Goal: Check status: Check status

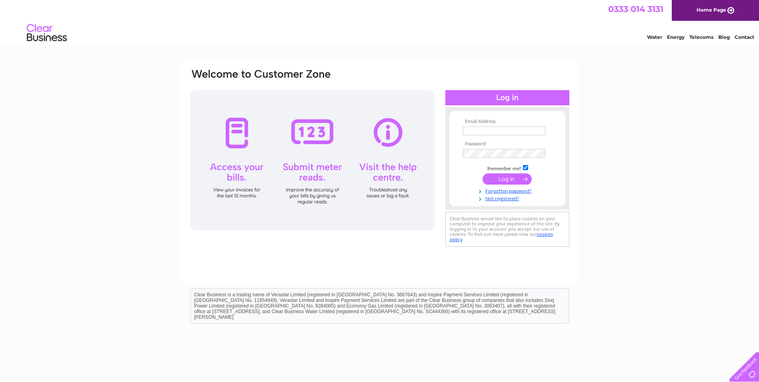
type input "[PERSON_NAME][EMAIL_ADDRESS][DOMAIN_NAME]"
drag, startPoint x: 0, startPoint y: 0, endPoint x: 515, endPoint y: 182, distance: 546.2
click at [515, 182] on input "submit" at bounding box center [507, 178] width 49 height 11
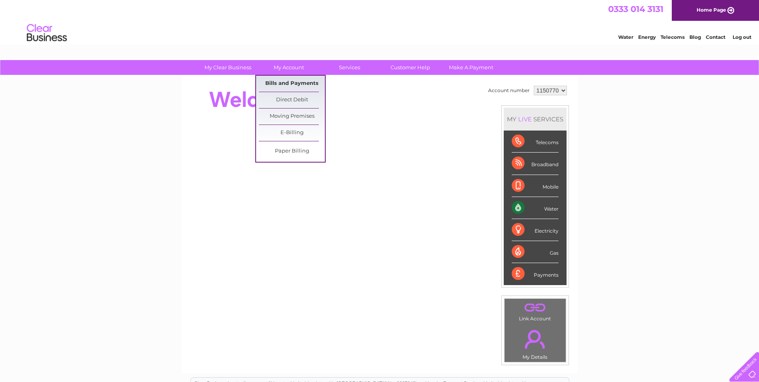
click at [297, 84] on link "Bills and Payments" at bounding box center [292, 84] width 66 height 16
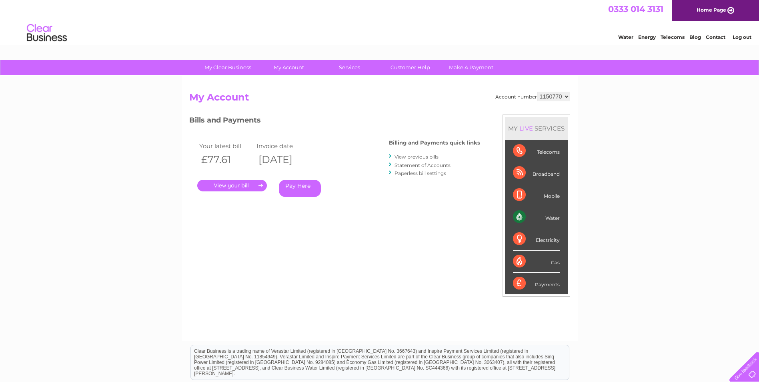
click at [569, 98] on select "1150770" at bounding box center [553, 97] width 33 height 10
click at [568, 98] on select "1150770" at bounding box center [553, 97] width 33 height 10
